Goal: Task Accomplishment & Management: Use online tool/utility

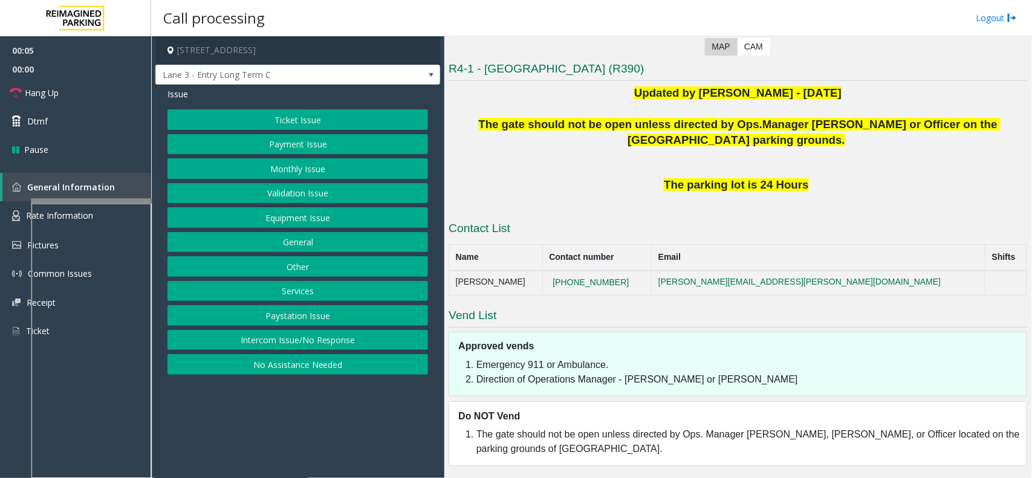
scroll to position [195, 0]
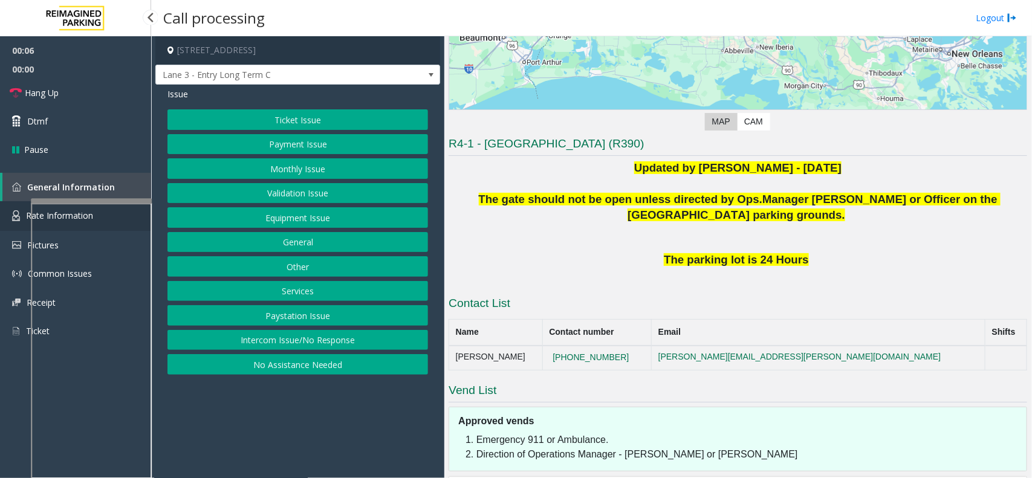
click at [10, 213] on link "Rate Information" at bounding box center [75, 216] width 151 height 30
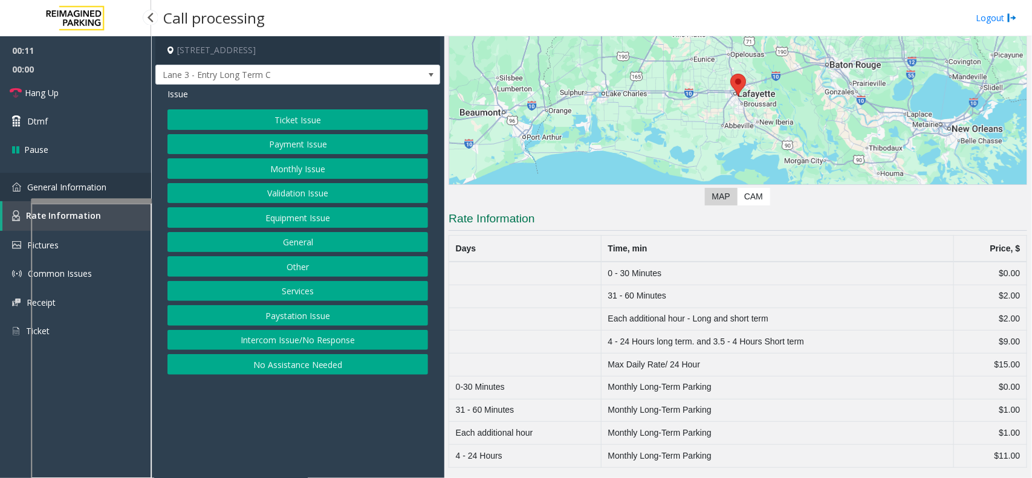
click at [134, 180] on link "General Information" at bounding box center [75, 187] width 151 height 28
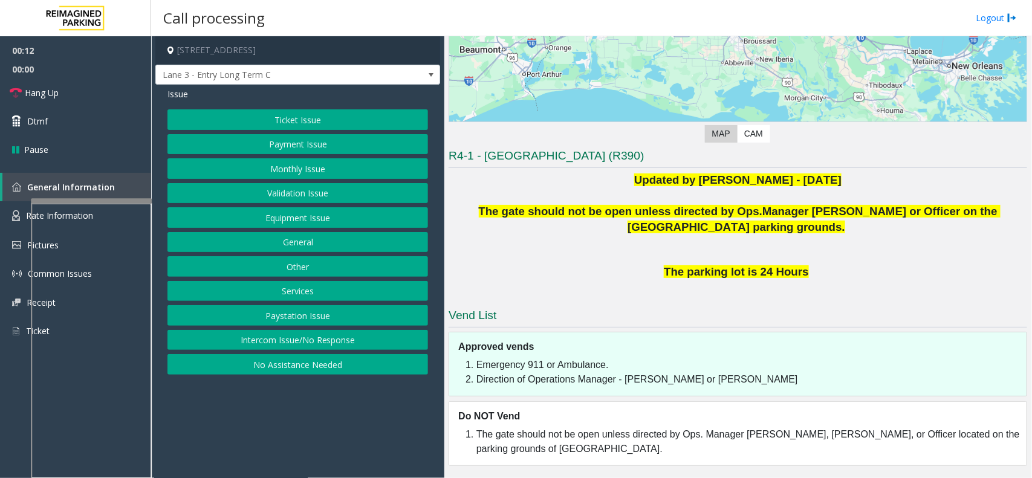
click at [313, 126] on button "Ticket Issue" at bounding box center [297, 119] width 261 height 21
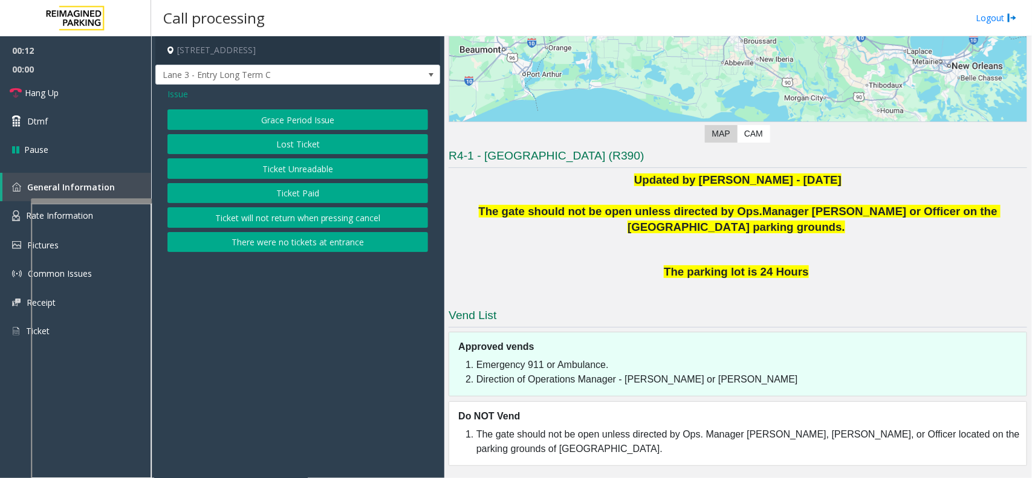
scroll to position [195, 0]
click at [322, 253] on button "There were no tickets at entrance" at bounding box center [297, 242] width 261 height 21
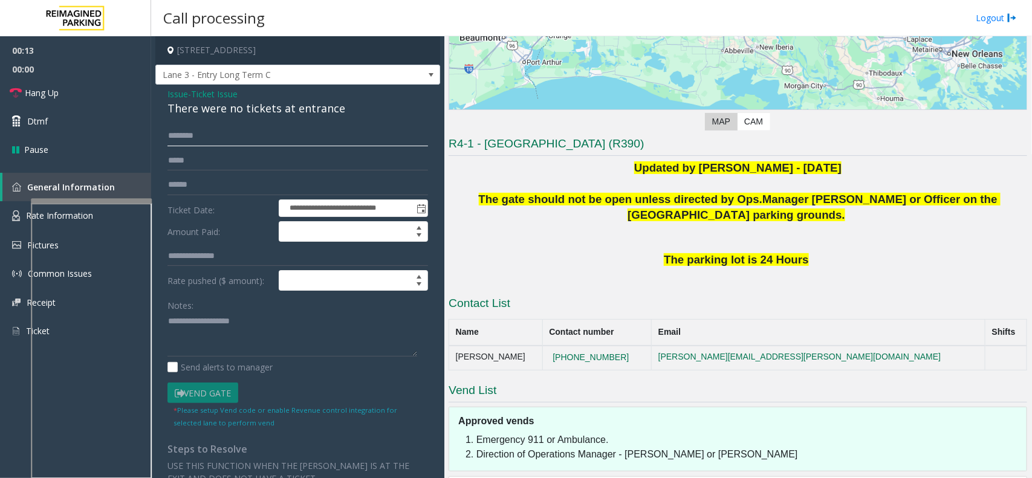
click at [227, 139] on input "text" at bounding box center [297, 136] width 261 height 21
click at [233, 116] on div "There were no tickets at entrance" at bounding box center [297, 108] width 261 height 16
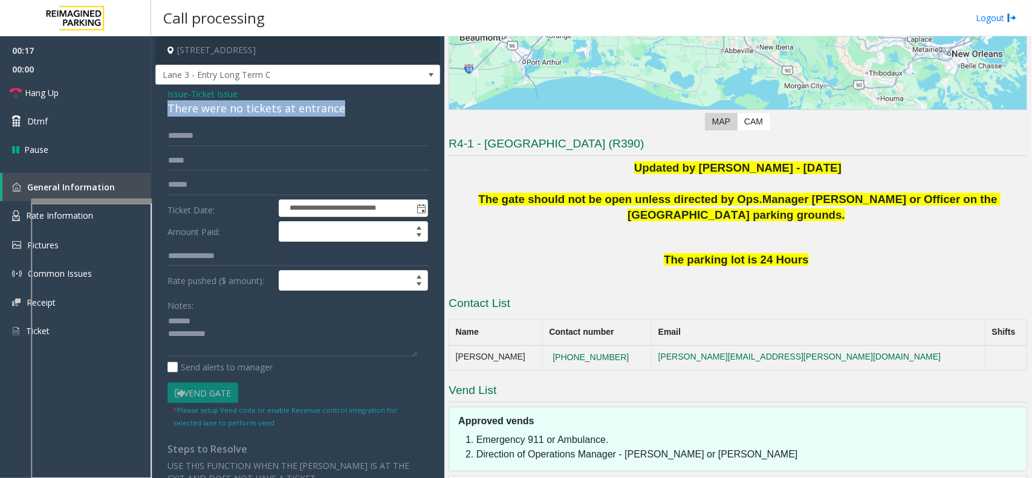
click at [233, 116] on div "There were no tickets at entrance" at bounding box center [297, 108] width 261 height 16
click at [304, 346] on textarea at bounding box center [292, 334] width 250 height 45
type textarea "**********"
click at [231, 91] on span "Ticket Issue" at bounding box center [214, 94] width 47 height 13
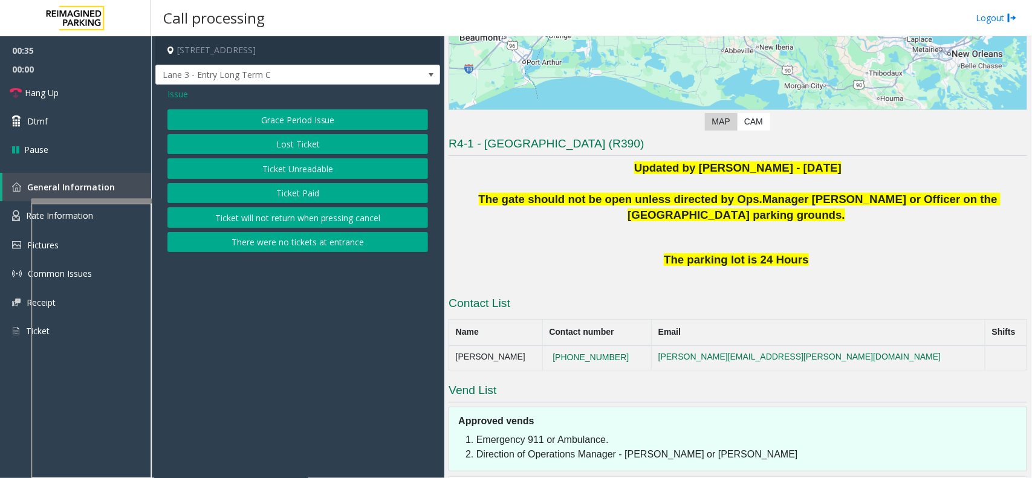
click at [169, 88] on span "Issue" at bounding box center [177, 94] width 21 height 13
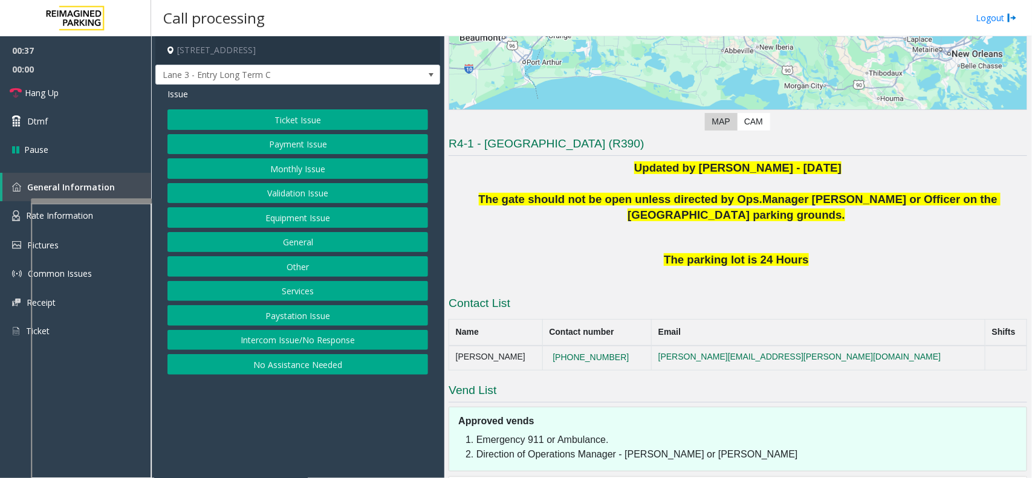
click at [279, 224] on button "Equipment Issue" at bounding box center [297, 217] width 261 height 21
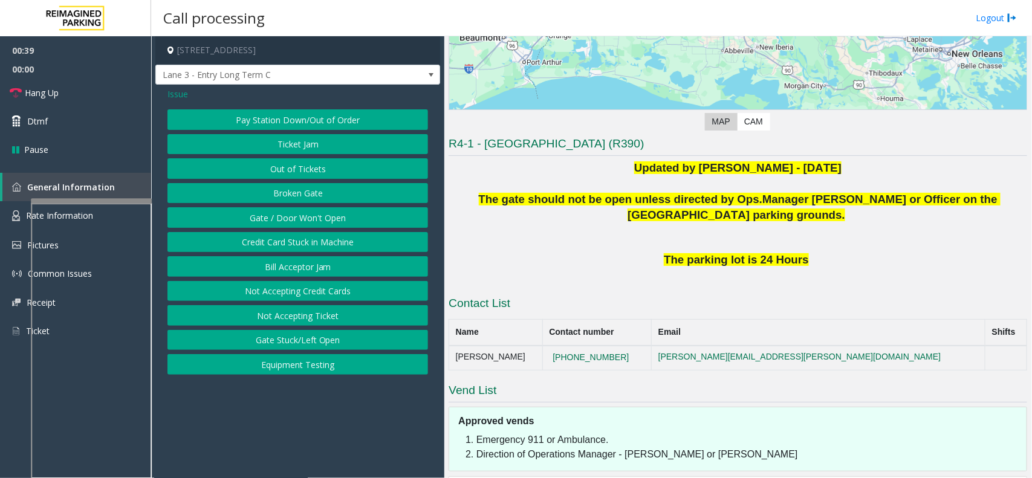
click at [291, 174] on button "Out of Tickets" at bounding box center [297, 168] width 261 height 21
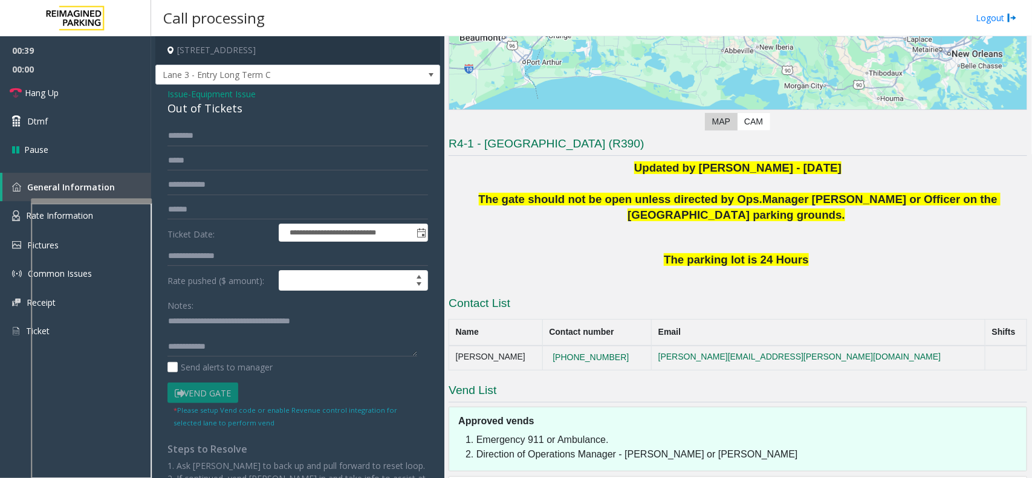
click at [249, 149] on form "**********" at bounding box center [297, 277] width 261 height 303
click at [249, 145] on input "text" at bounding box center [297, 136] width 261 height 21
click at [264, 146] on form "**********" at bounding box center [297, 277] width 261 height 303
click at [266, 140] on input "text" at bounding box center [297, 136] width 261 height 21
click at [25, 207] on link "Rate Information" at bounding box center [75, 216] width 151 height 30
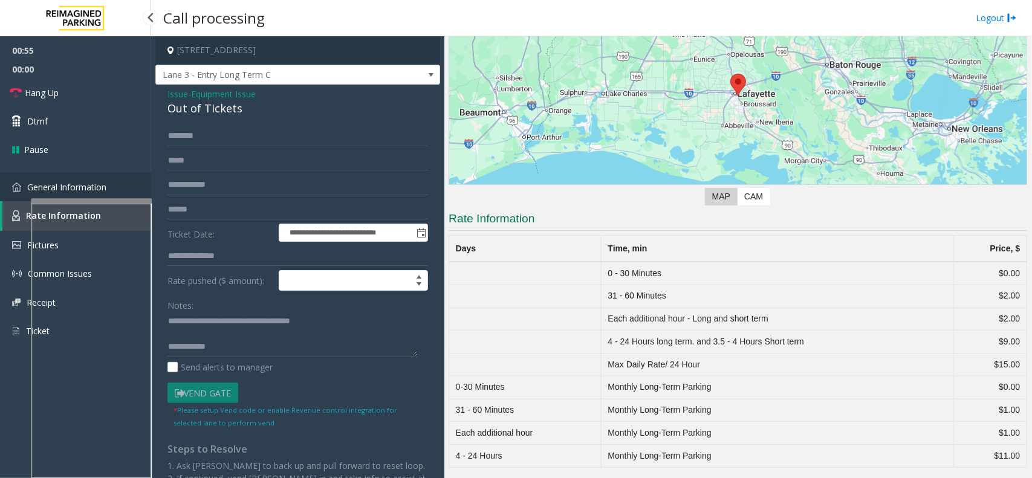
click at [37, 187] on span "General Information" at bounding box center [66, 186] width 79 height 11
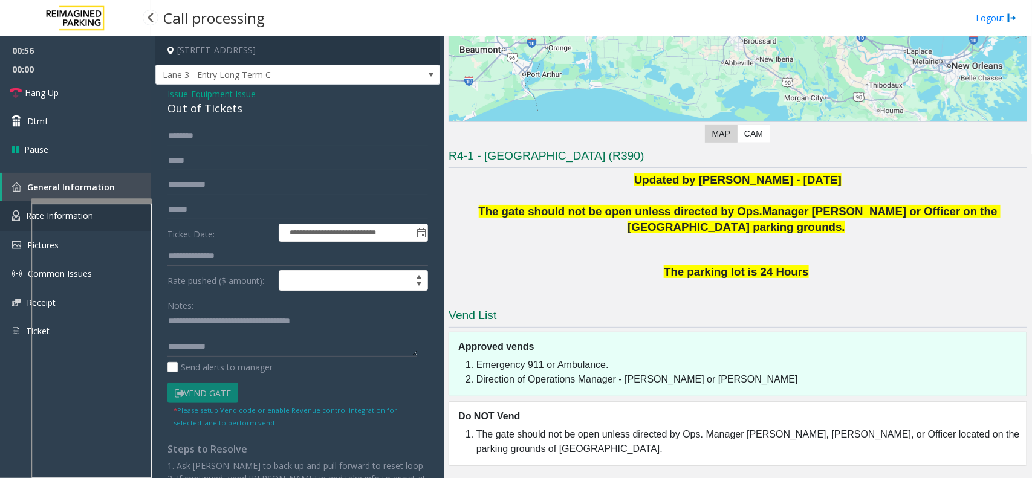
click at [19, 210] on img at bounding box center [16, 215] width 8 height 11
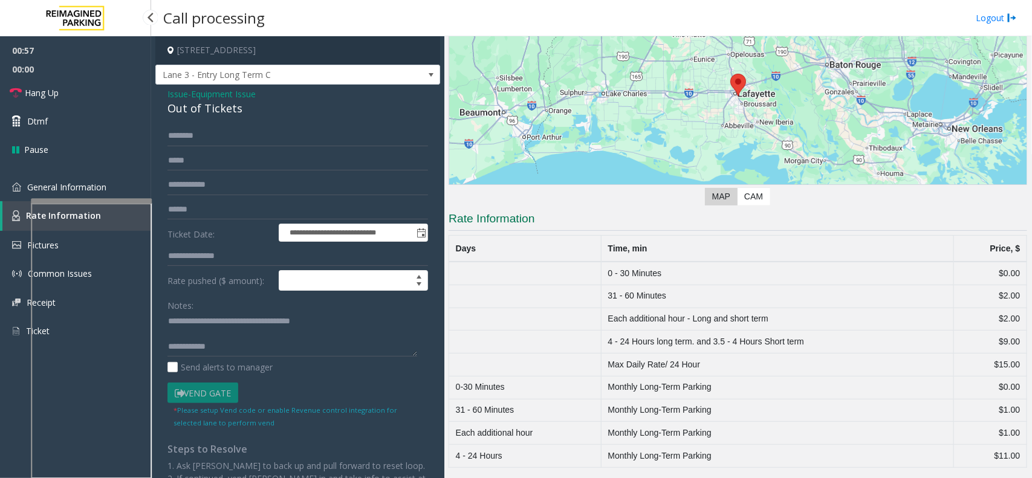
scroll to position [122, 0]
click at [44, 189] on span "General Information" at bounding box center [66, 186] width 79 height 11
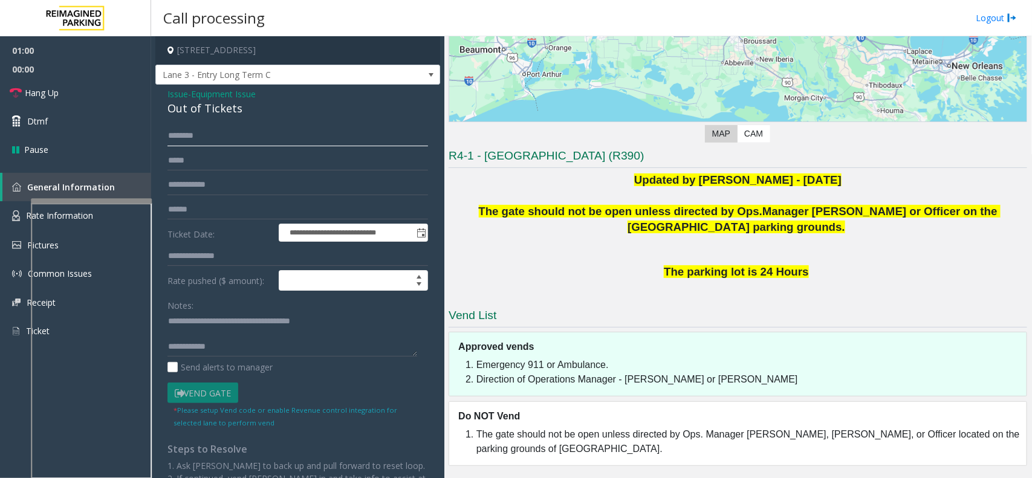
click at [177, 136] on input "text" at bounding box center [297, 136] width 261 height 21
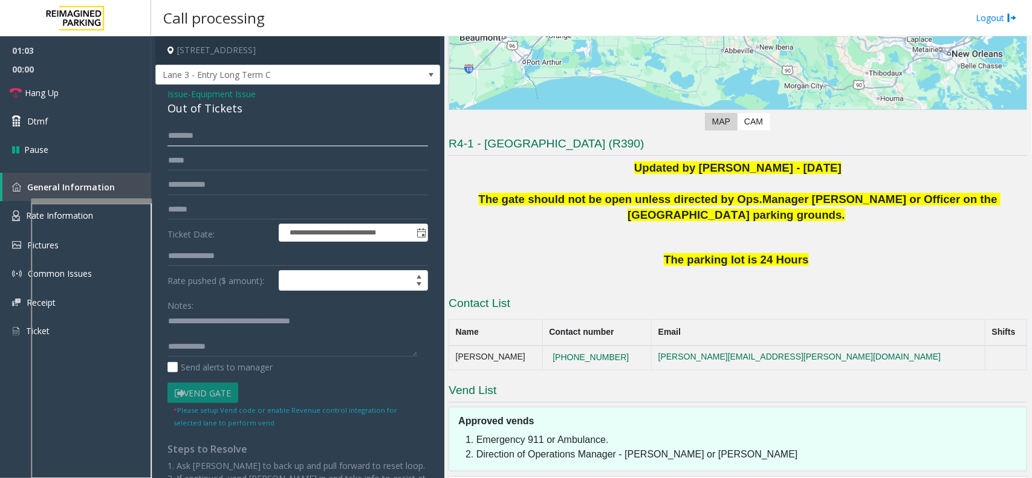
click at [204, 138] on input "text" at bounding box center [297, 136] width 261 height 21
type input "*****"
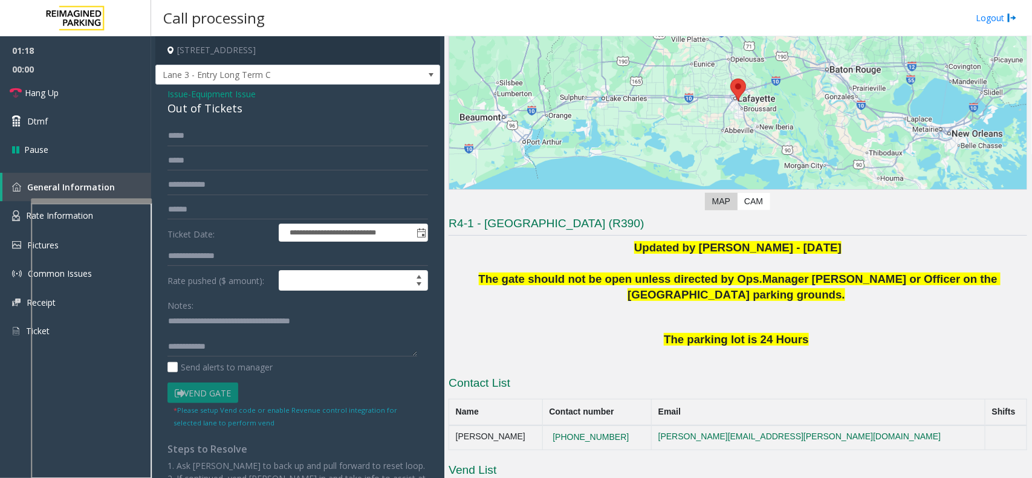
scroll to position [120, 0]
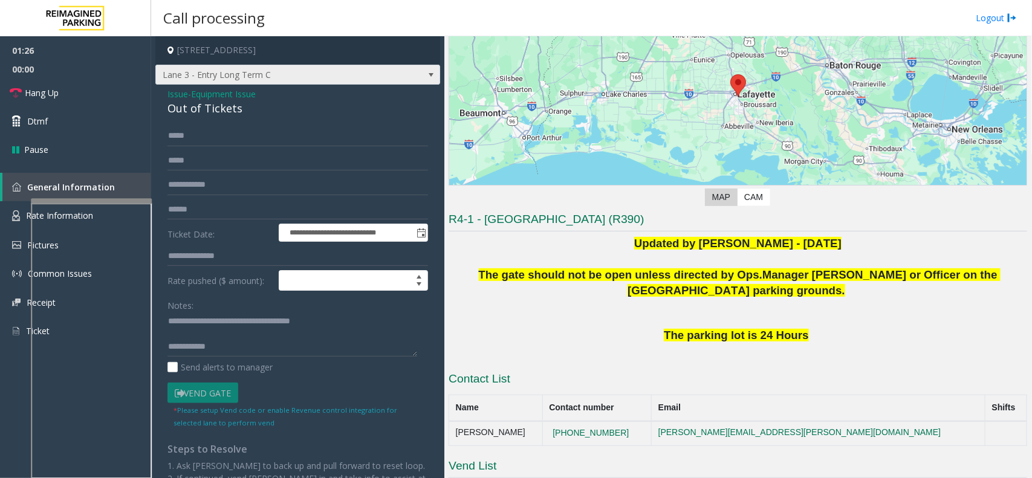
click at [294, 71] on span "Lane 3 - Entry Long Term C" at bounding box center [269, 74] width 227 height 19
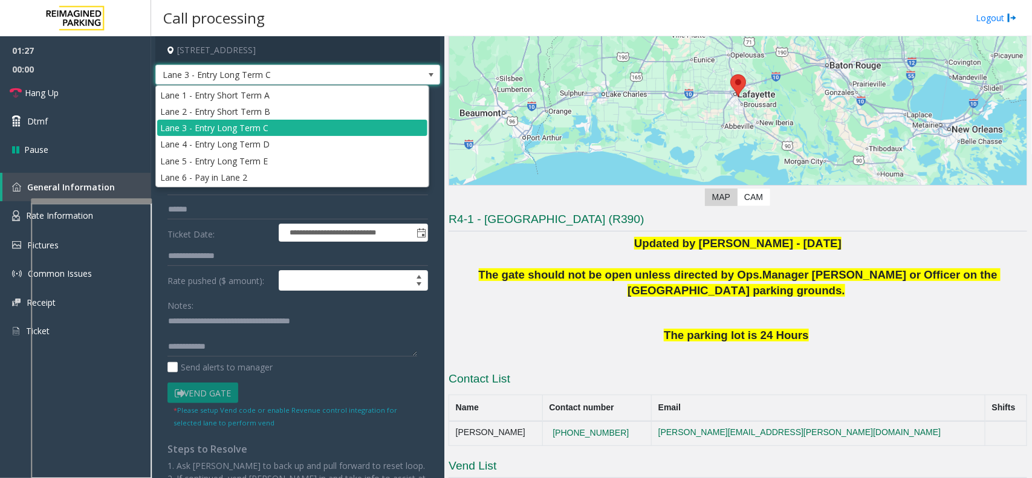
click at [294, 71] on span "Lane 3 - Entry Long Term C" at bounding box center [269, 74] width 227 height 19
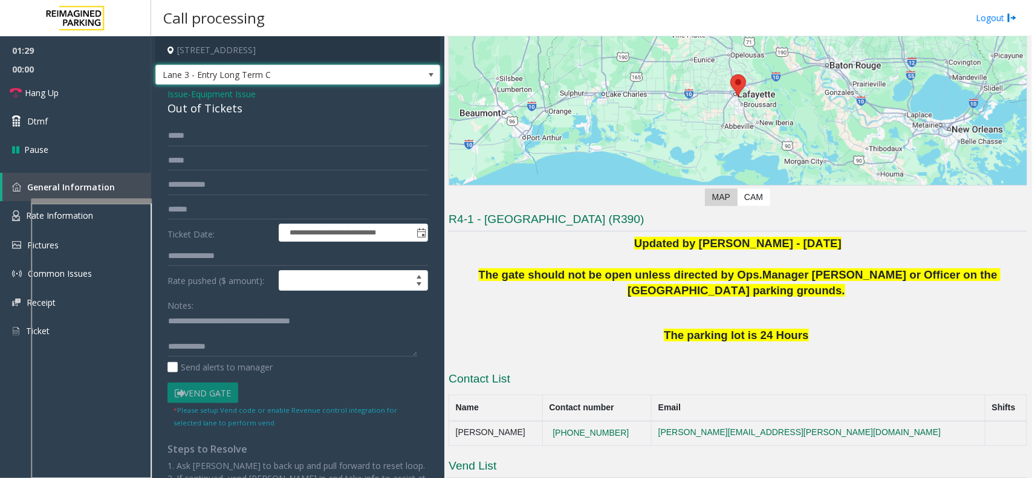
click at [247, 361] on div "Notes: Send alerts to manager" at bounding box center [297, 334] width 261 height 79
click at [249, 354] on textarea at bounding box center [292, 334] width 250 height 45
click at [258, 348] on textarea at bounding box center [292, 334] width 250 height 45
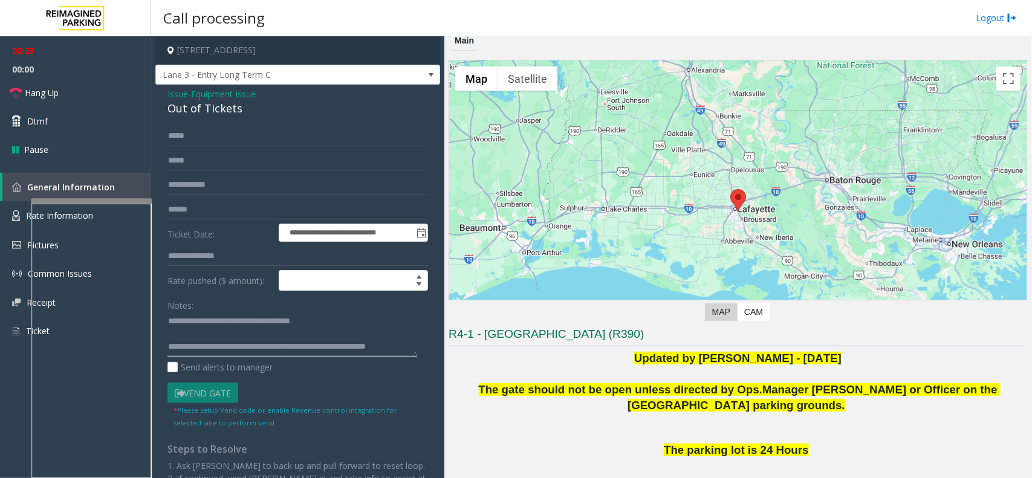
scroll to position [0, 0]
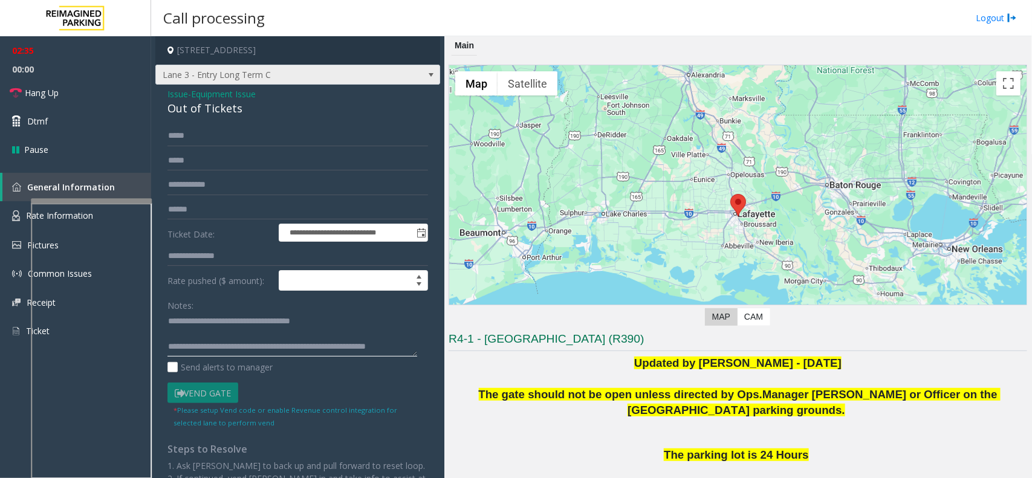
type textarea "**********"
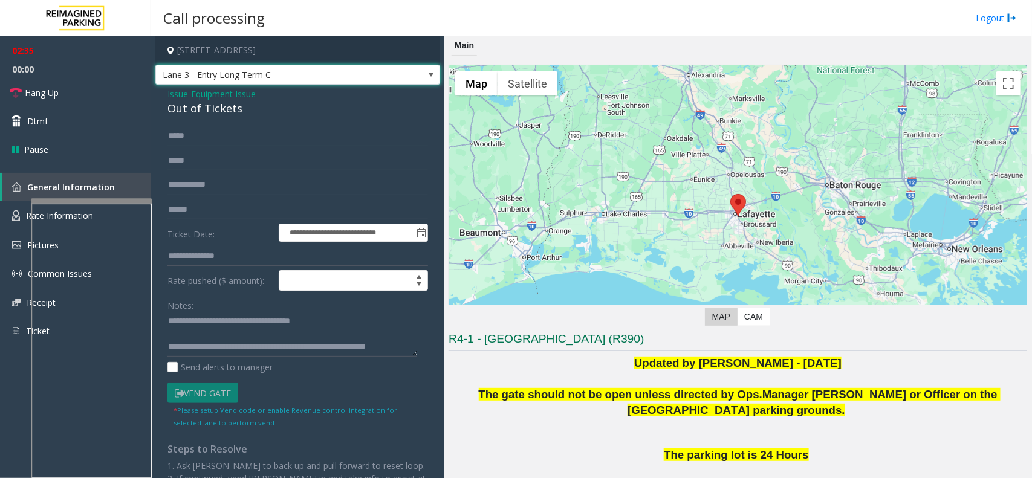
click at [389, 82] on span "Lane 3 - Entry Long Term C" at bounding box center [297, 75] width 285 height 21
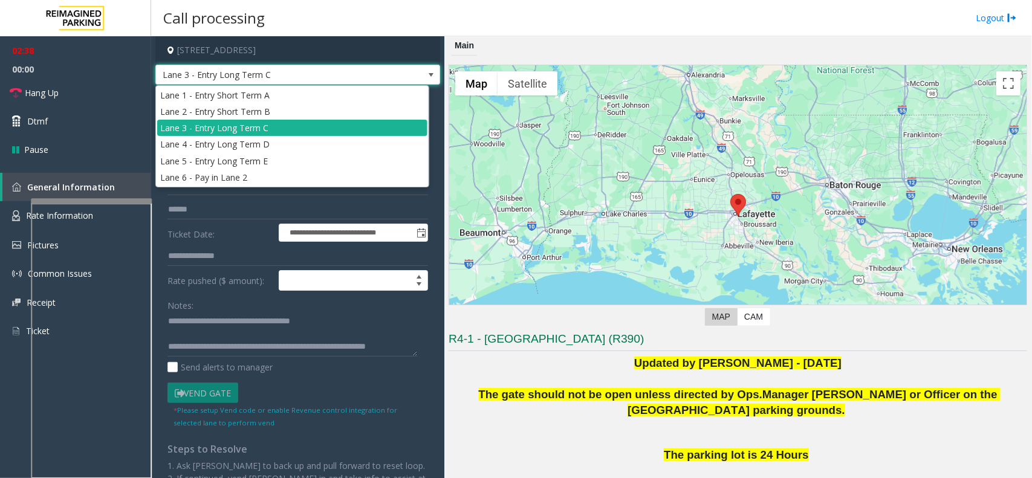
click at [389, 82] on span "Lane 3 - Entry Long Term C" at bounding box center [297, 75] width 285 height 21
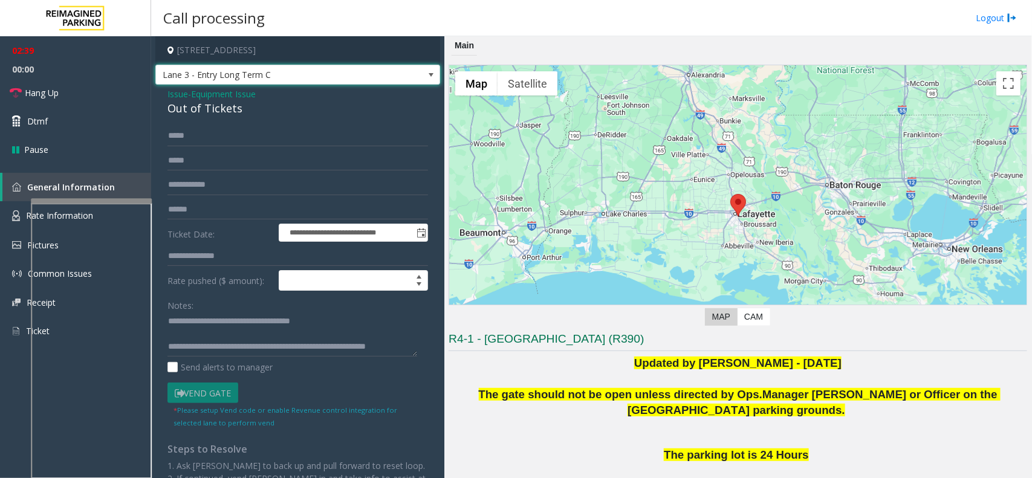
click at [389, 82] on span "Lane 3 - Entry Long Term C" at bounding box center [297, 75] width 285 height 21
click at [36, 89] on span "Hang Up" at bounding box center [42, 92] width 34 height 13
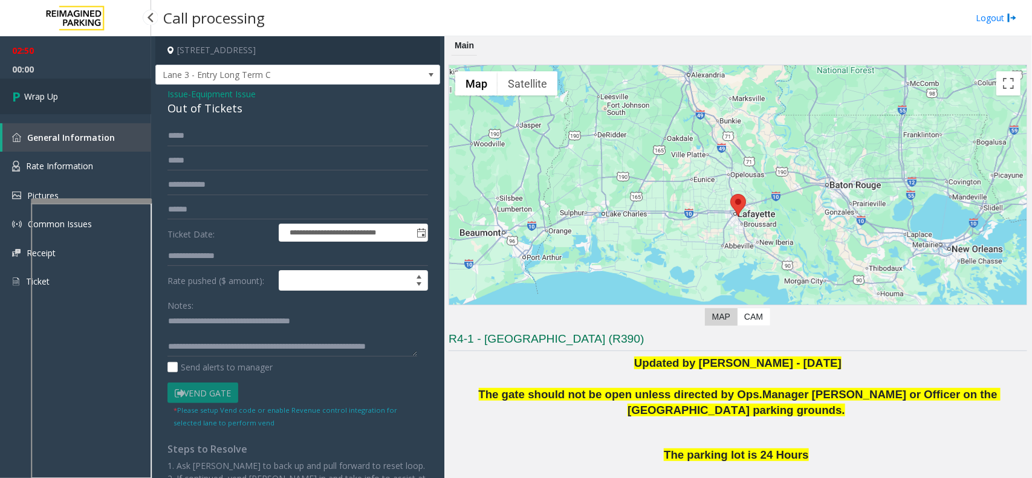
click at [36, 89] on link "Wrap Up" at bounding box center [75, 97] width 151 height 36
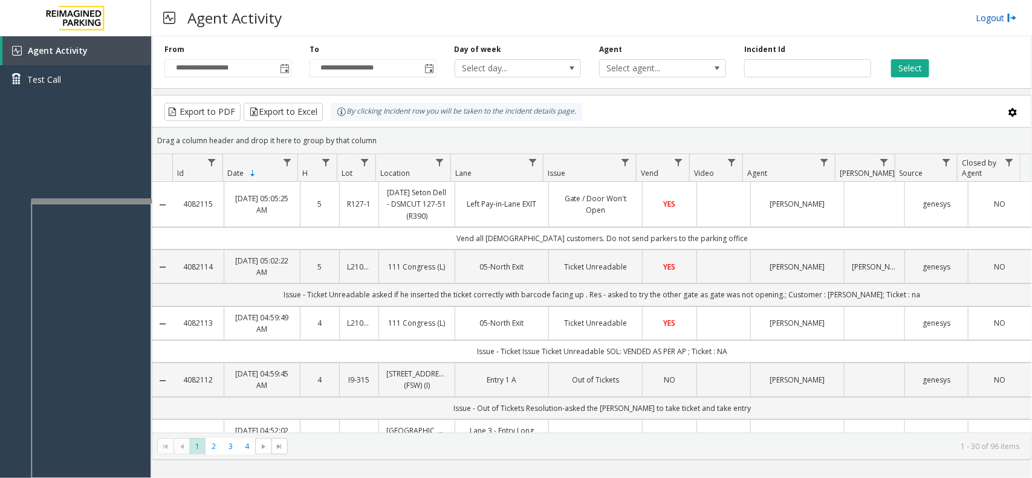
click at [1002, 14] on link "Logout" at bounding box center [996, 17] width 41 height 13
